Goal: Information Seeking & Learning: Learn about a topic

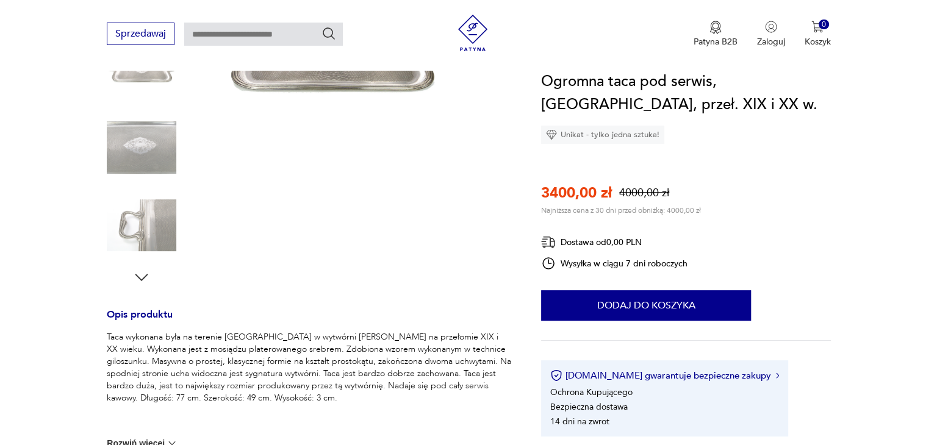
scroll to position [285, 0]
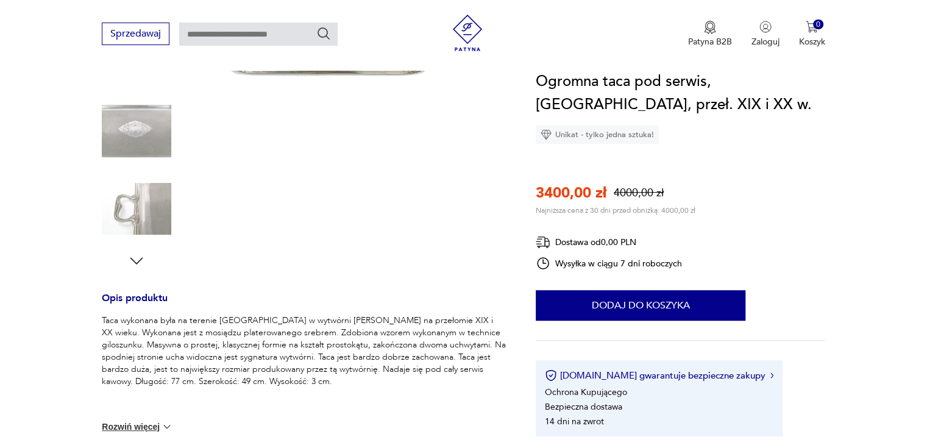
click at [398, 89] on img at bounding box center [326, 33] width 235 height 235
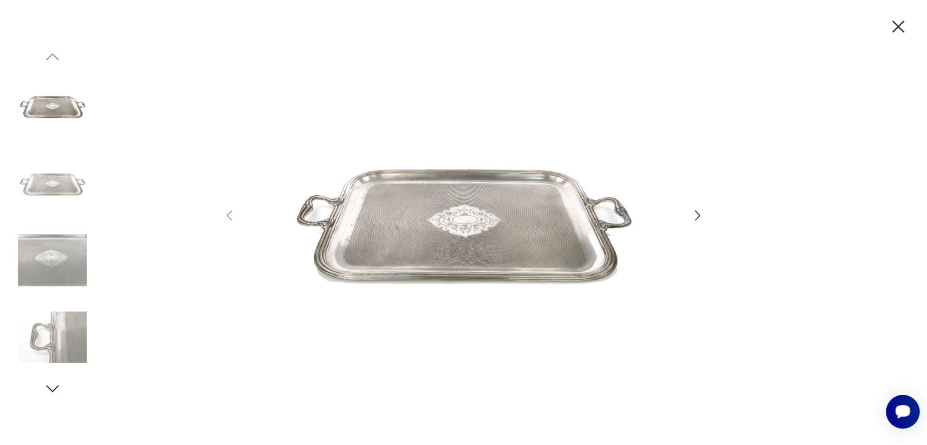
scroll to position [0, 0]
click at [702, 212] on icon "button" at bounding box center [705, 215] width 15 height 15
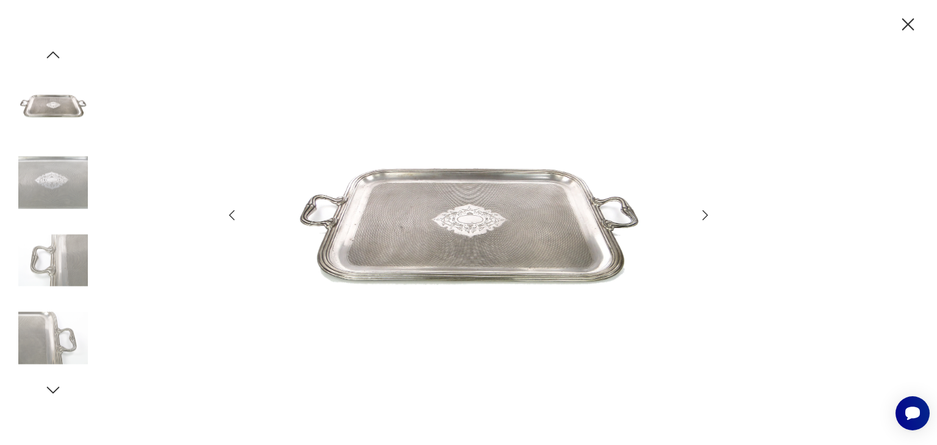
click at [706, 215] on icon "button" at bounding box center [704, 215] width 5 height 10
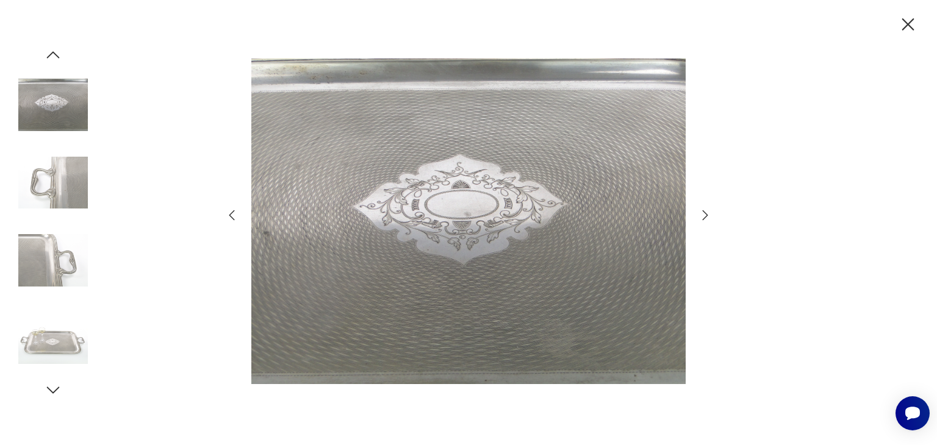
click at [706, 215] on icon "button" at bounding box center [704, 215] width 5 height 10
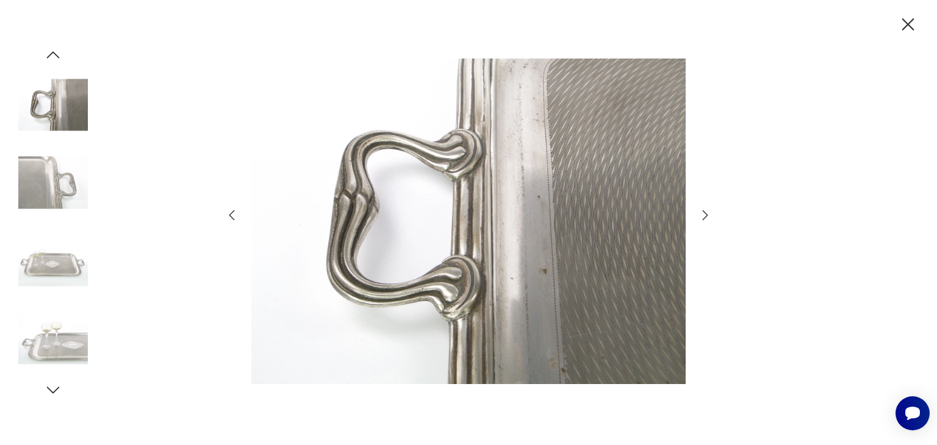
click at [706, 215] on icon "button" at bounding box center [704, 215] width 5 height 10
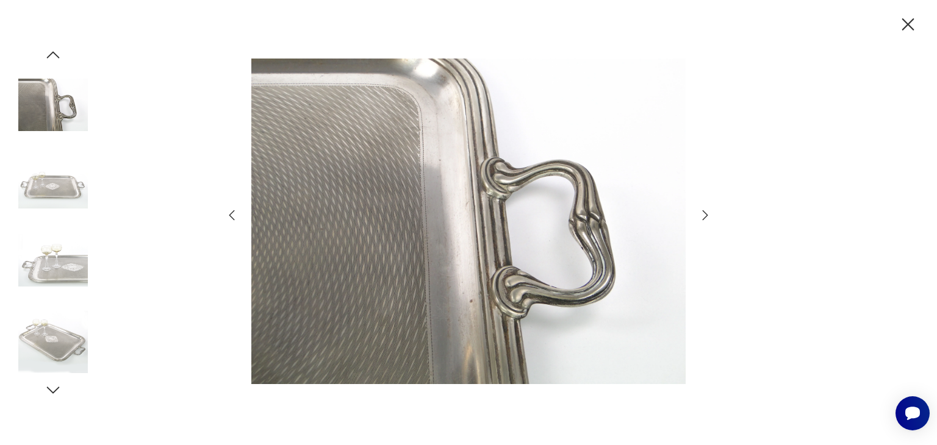
click at [706, 215] on icon "button" at bounding box center [704, 215] width 5 height 10
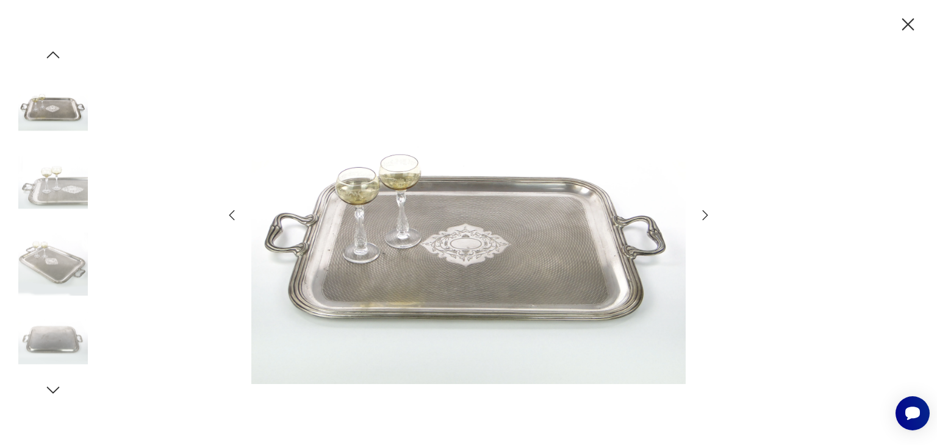
click at [706, 215] on icon "button" at bounding box center [704, 215] width 5 height 10
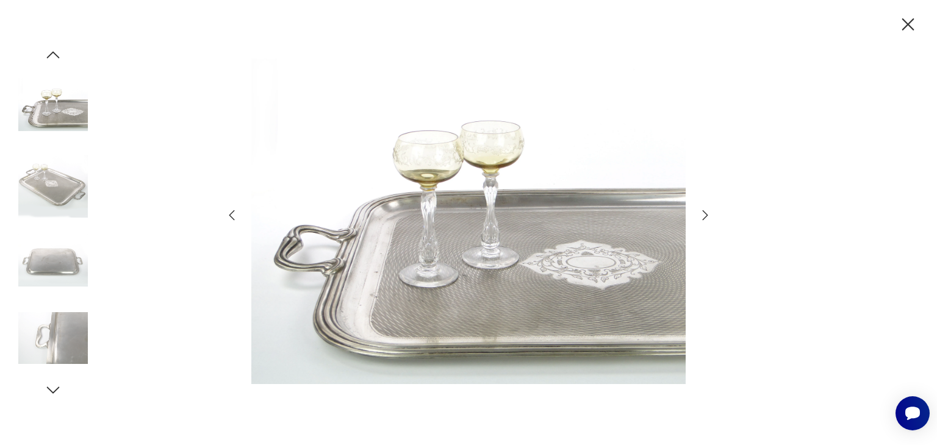
click at [706, 215] on icon "button" at bounding box center [704, 215] width 5 height 10
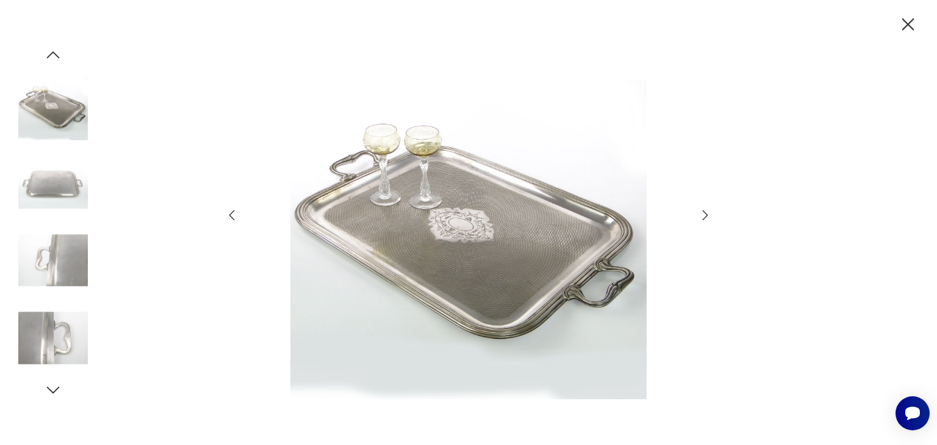
click at [706, 215] on icon "button" at bounding box center [704, 215] width 5 height 10
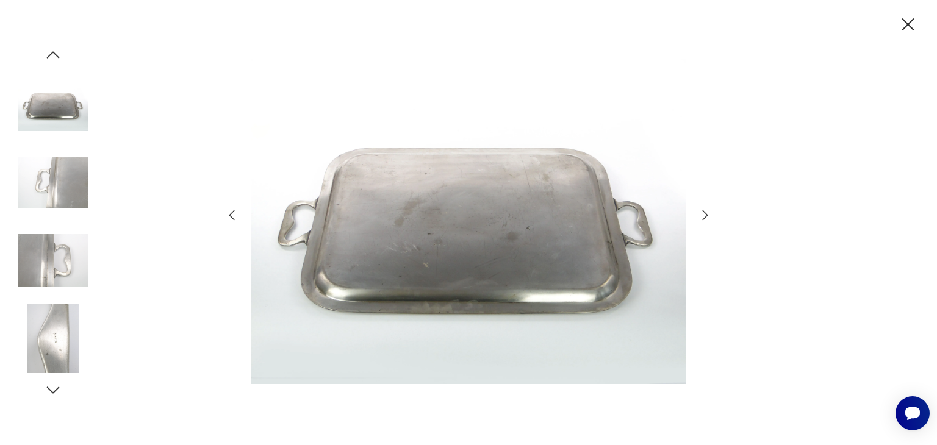
click at [907, 21] on icon "button" at bounding box center [907, 24] width 21 height 21
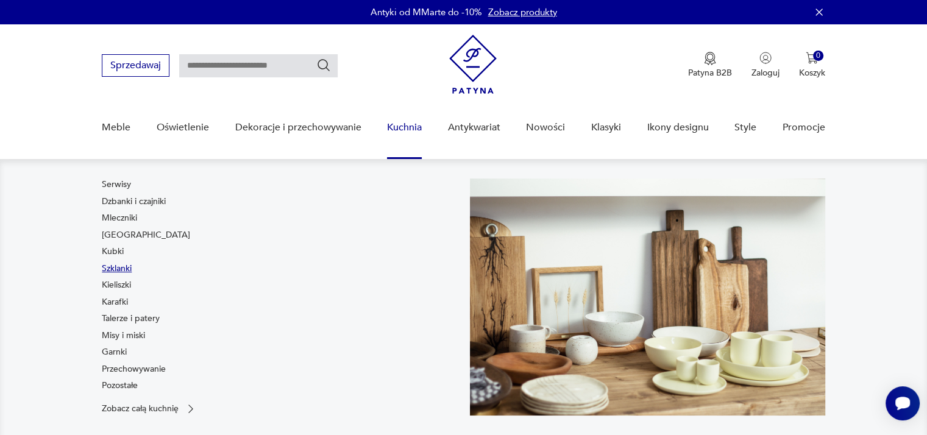
click at [111, 268] on link "Szklanki" at bounding box center [117, 269] width 30 height 12
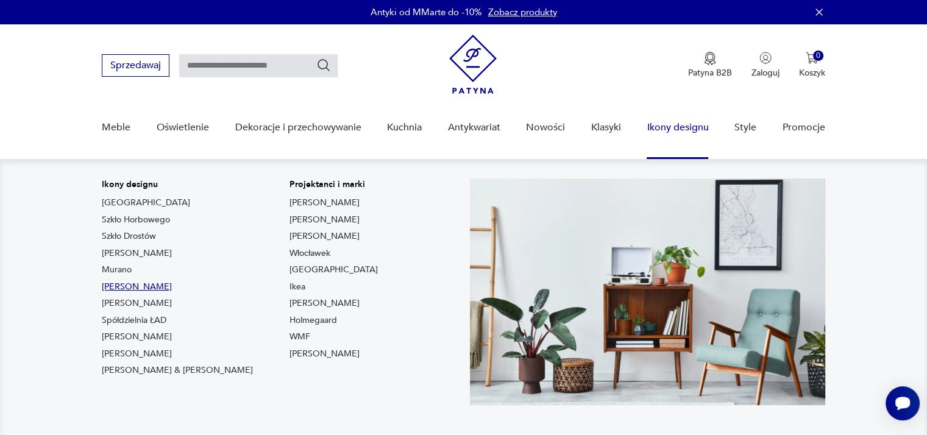
click at [134, 285] on link "[PERSON_NAME]" at bounding box center [137, 287] width 70 height 12
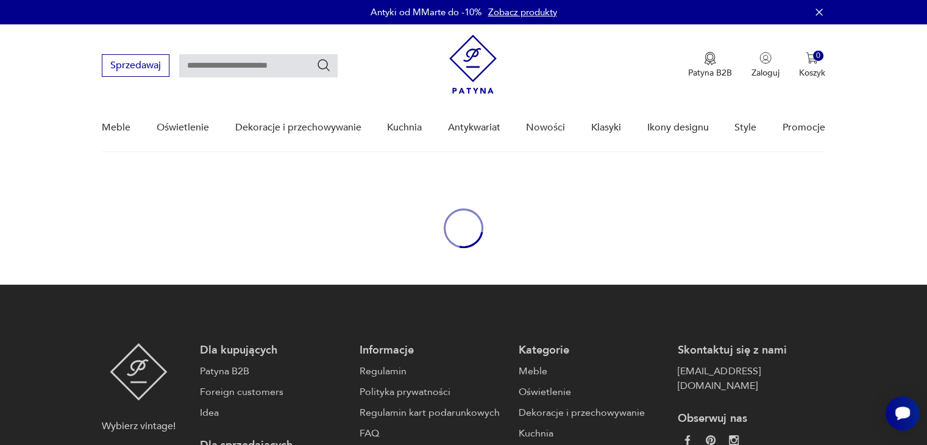
type input "**********"
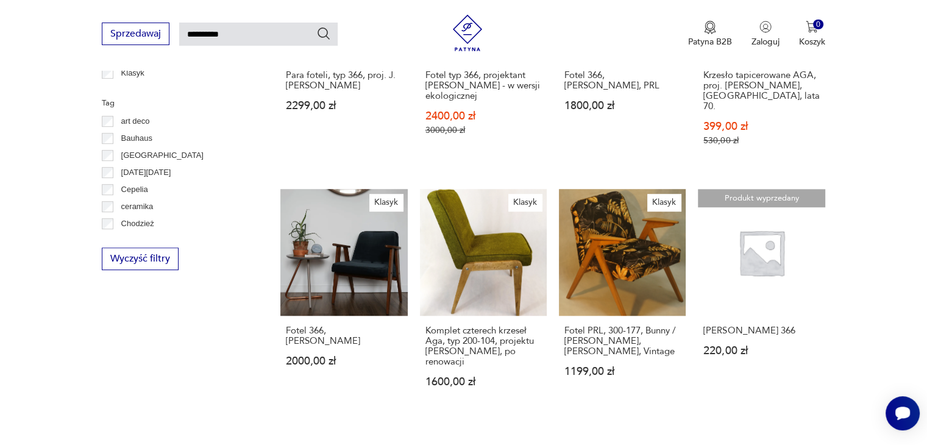
scroll to position [841, 0]
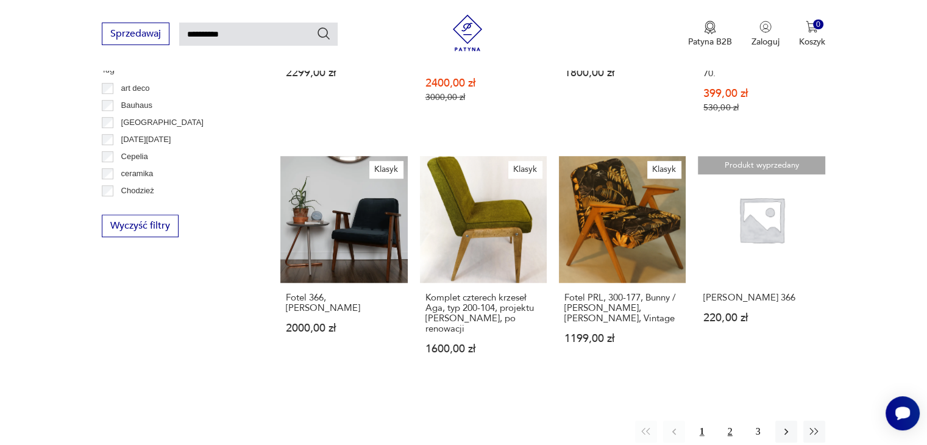
click at [733, 421] on button "2" at bounding box center [730, 432] width 22 height 22
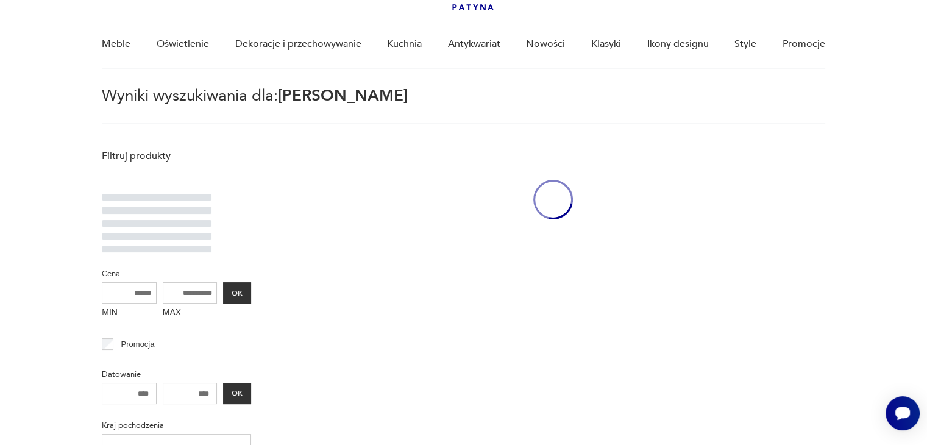
scroll to position [43, 0]
